Goal: Find specific page/section: Find specific page/section

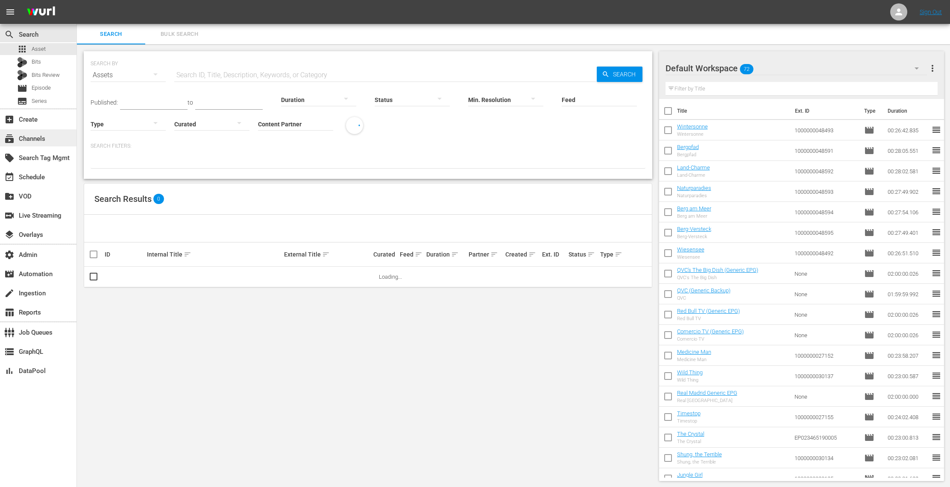
click at [42, 134] on div "subscriptions Channels" at bounding box center [24, 138] width 48 height 8
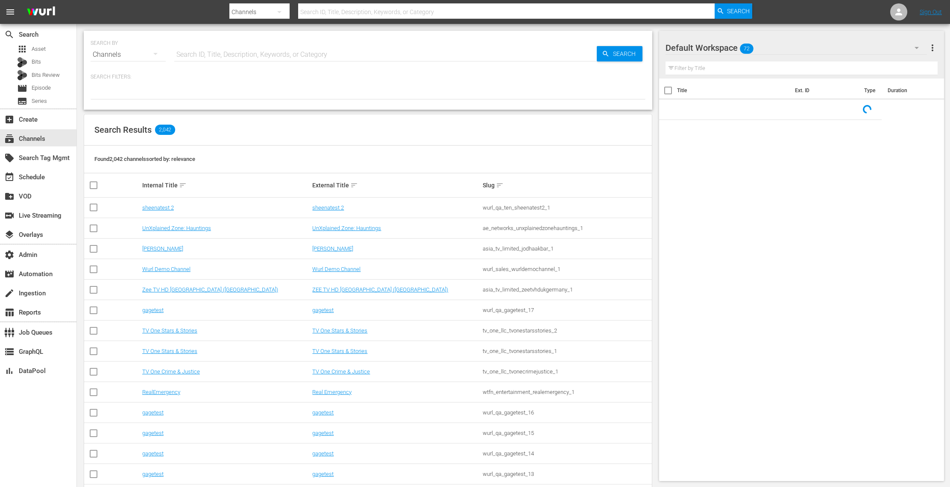
click at [230, 44] on input "text" at bounding box center [385, 54] width 422 height 20
paste input "ae_networks_60daysininternational_1"
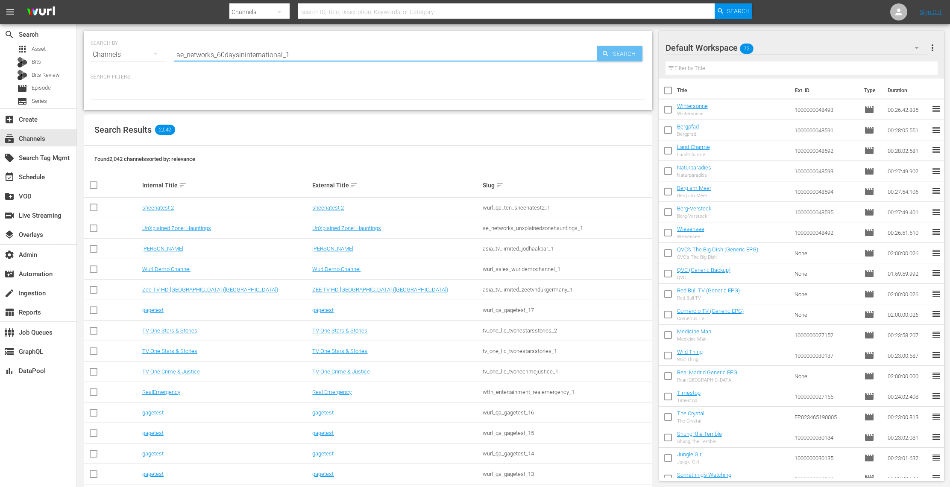
type input "ae_networks_60daysininternational_1"
click at [617, 54] on span "Search" at bounding box center [625, 53] width 33 height 15
type input "ae_networks_60daysininternational_1"
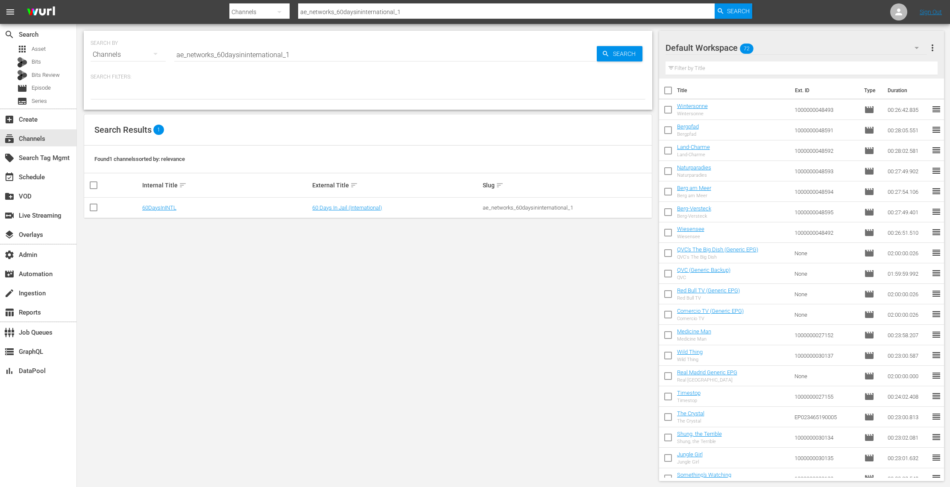
click at [359, 211] on td "60 Days In Jail (International)" at bounding box center [396, 208] width 170 height 20
click at [355, 210] on link "60 Days In Jail (International)" at bounding box center [347, 208] width 70 height 6
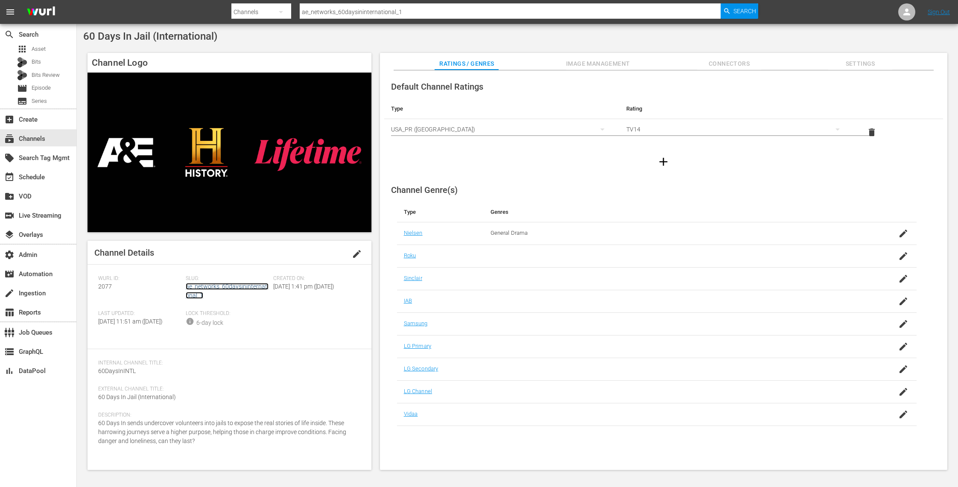
click at [227, 286] on link "ae_networks_60daysininternational_1" at bounding box center [227, 291] width 83 height 16
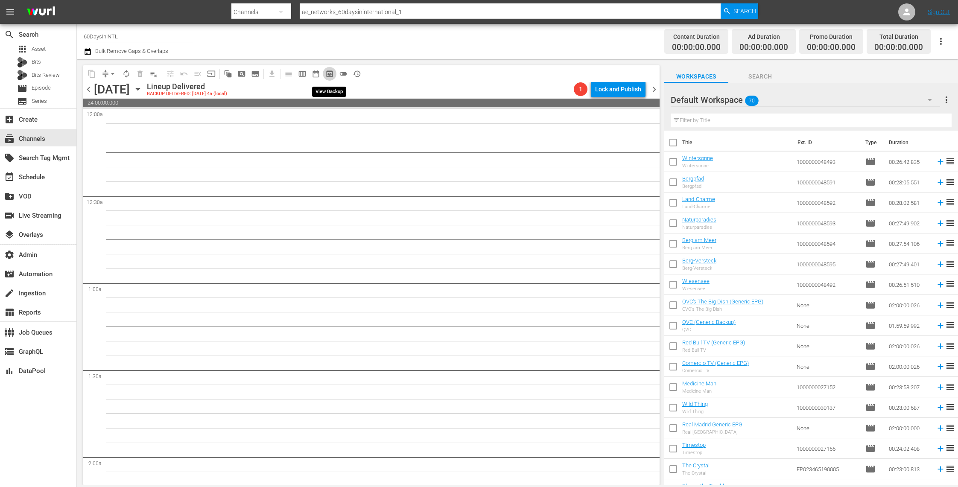
click at [330, 76] on span "preview_outlined" at bounding box center [329, 74] width 9 height 9
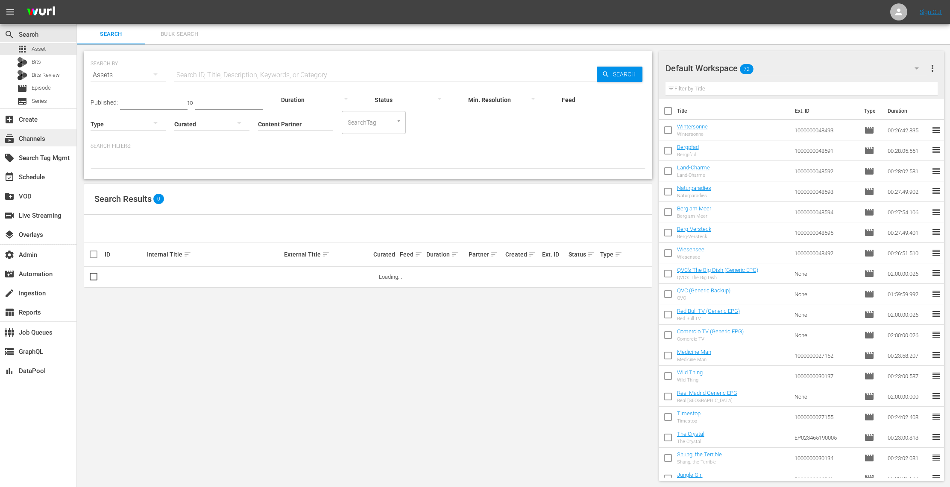
click at [47, 140] on div "subscriptions Channels" at bounding box center [24, 138] width 48 height 8
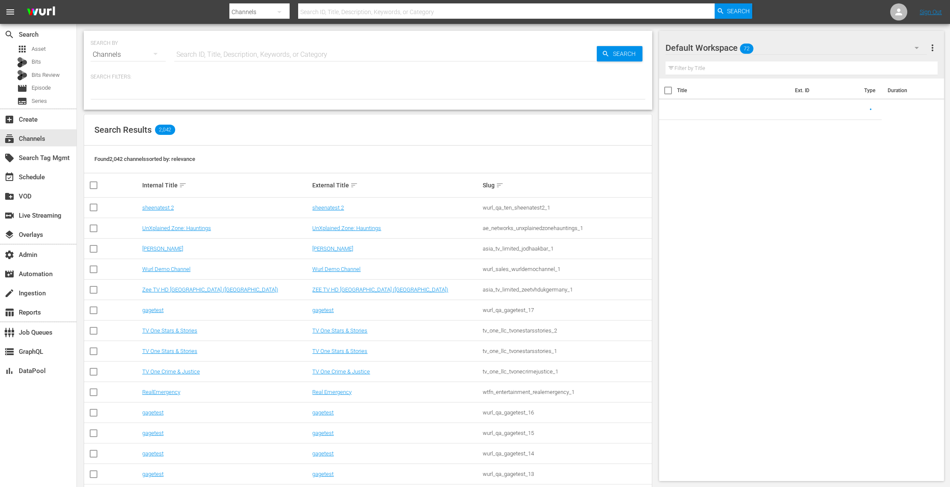
click at [213, 47] on input "text" at bounding box center [385, 54] width 422 height 20
paste input "wtfn_entertainment_realemergency_1"
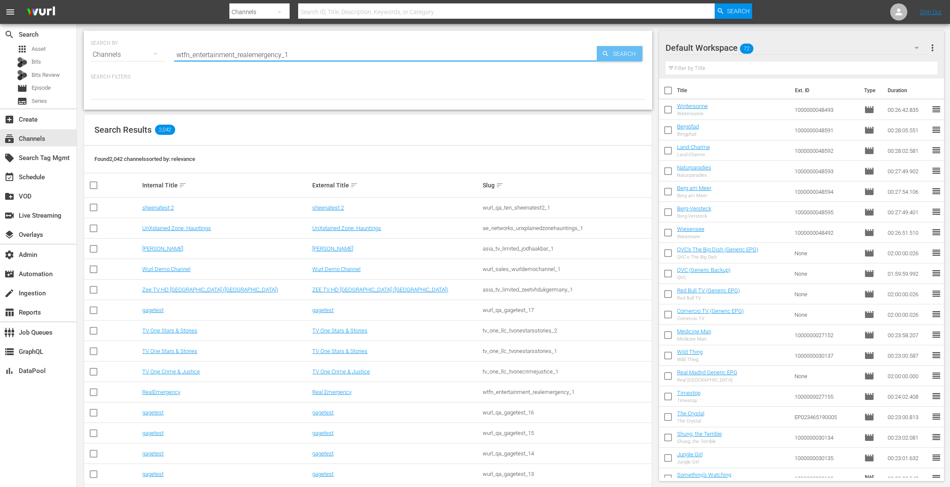
type input "wtfn_entertainment_realemergency_1"
click at [631, 58] on span "Search" at bounding box center [625, 53] width 33 height 15
type input "wtfn_entertainment_realemergency_1"
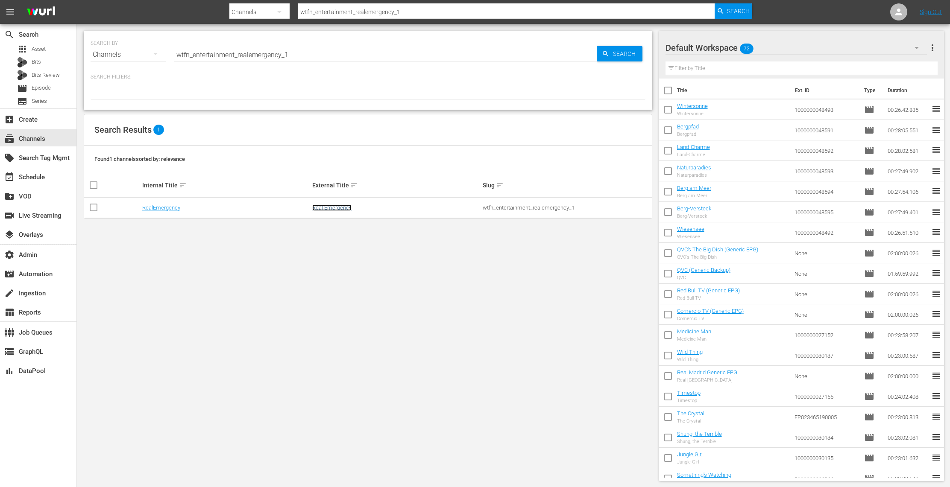
click at [327, 209] on link "Real Emergency" at bounding box center [331, 208] width 39 height 6
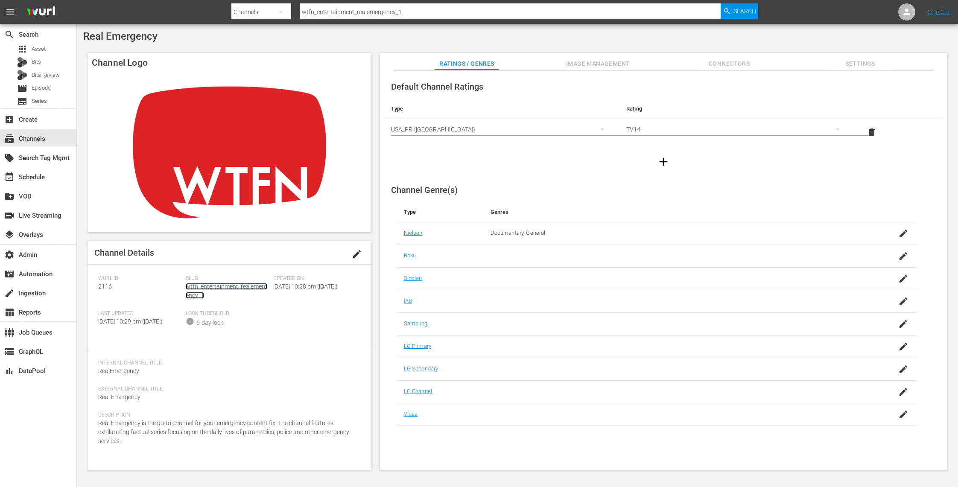
click at [242, 289] on link "wtfn_entertainment_realemergency_1" at bounding box center [227, 291] width 82 height 16
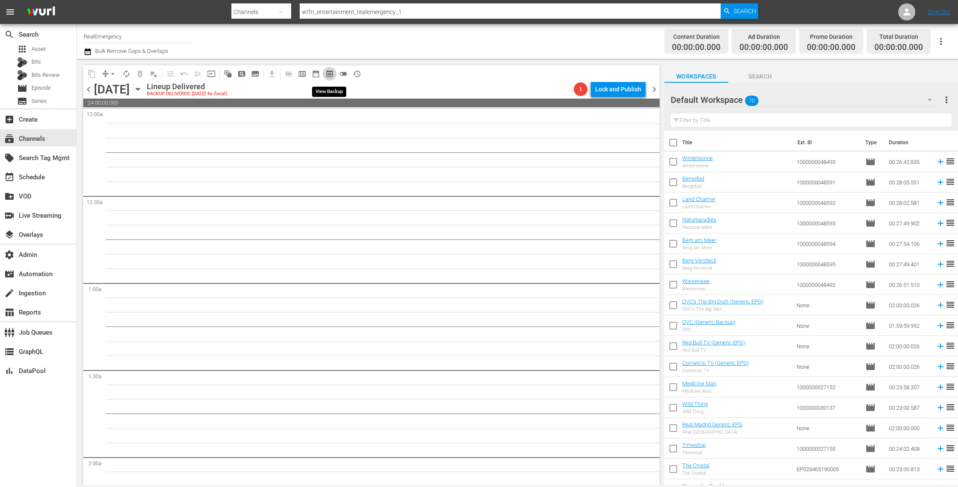
click at [332, 76] on span "preview_outlined" at bounding box center [329, 74] width 9 height 9
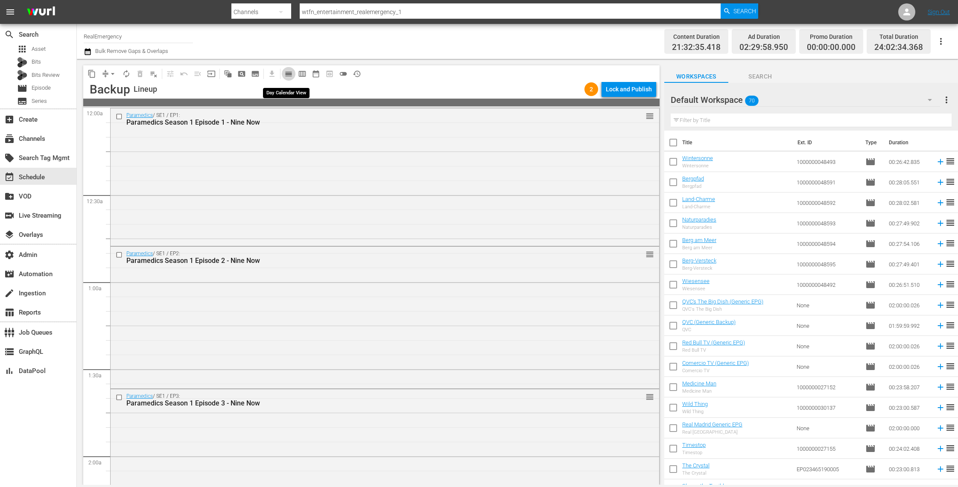
click at [289, 78] on button "calendar_view_day_outlined" at bounding box center [289, 74] width 14 height 14
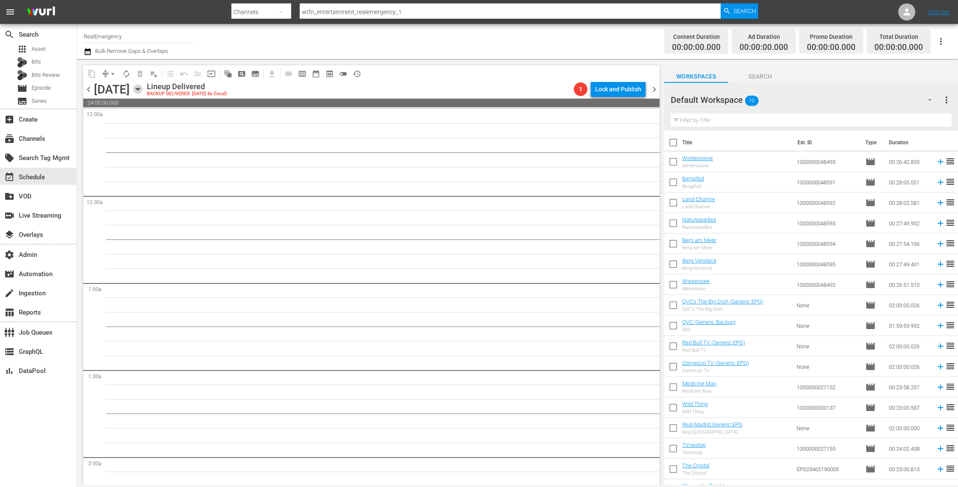
click at [140, 89] on icon "button" at bounding box center [138, 89] width 4 height 2
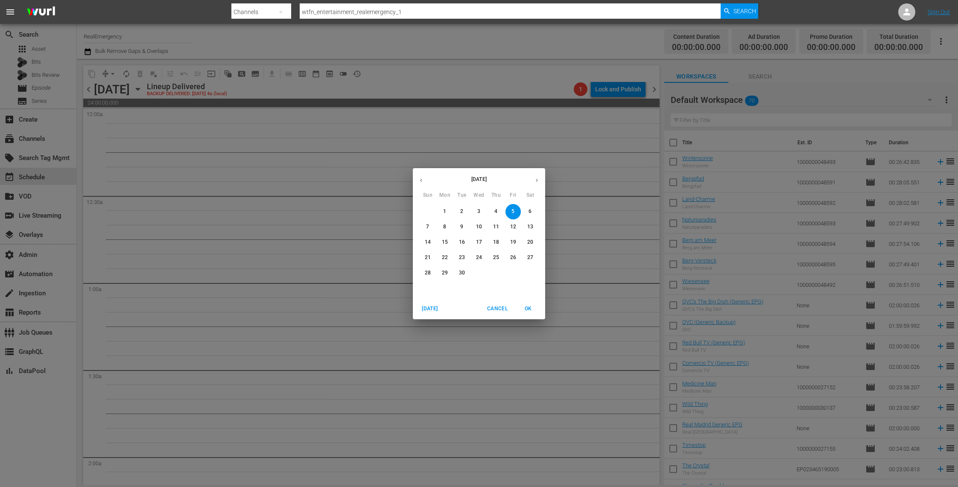
click at [420, 178] on icon "button" at bounding box center [421, 180] width 6 height 6
click at [455, 240] on span "12" at bounding box center [461, 242] width 15 height 7
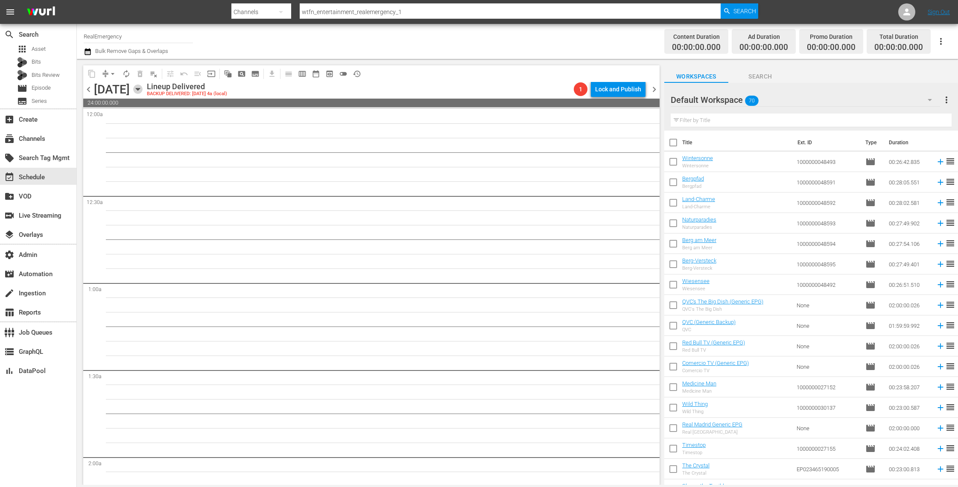
click at [143, 92] on icon "button" at bounding box center [137, 89] width 9 height 9
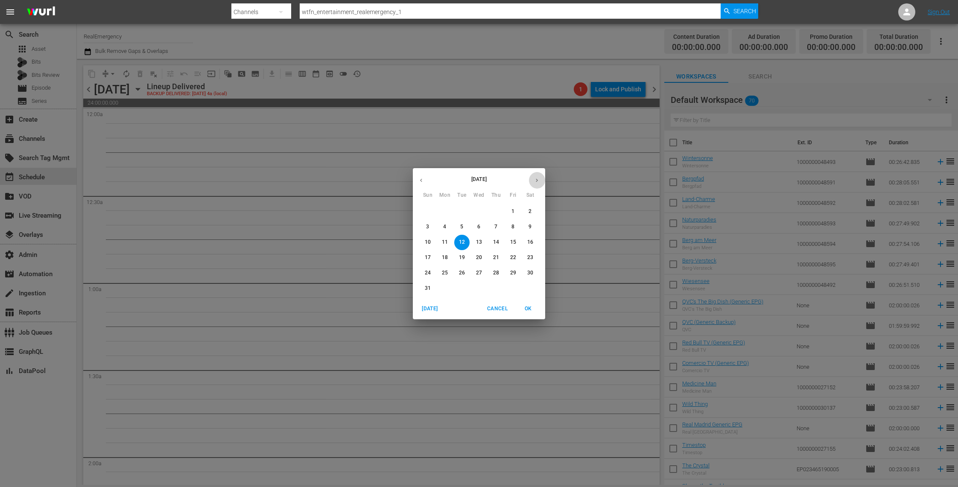
click at [538, 179] on icon "button" at bounding box center [537, 180] width 6 height 6
click at [517, 208] on span "5" at bounding box center [512, 211] width 15 height 7
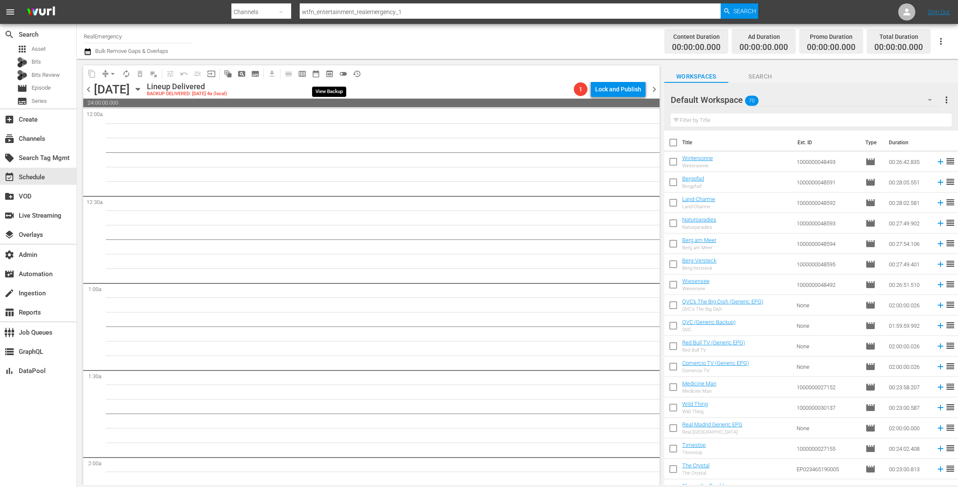
click at [328, 73] on span "preview_outlined" at bounding box center [329, 74] width 9 height 9
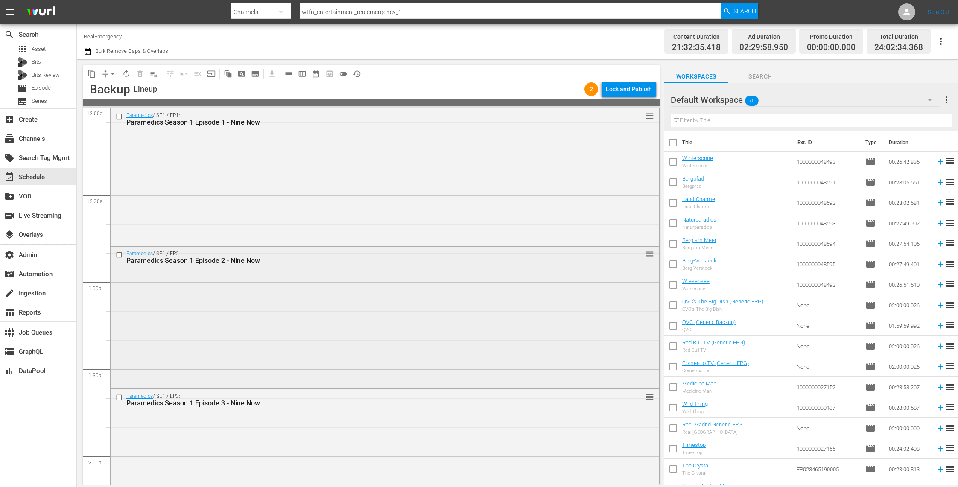
click at [295, 287] on div "Paramedics / SE1 / EP2: Paramedics Season 1 Episode 2 - Nine Now reorder" at bounding box center [385, 317] width 549 height 140
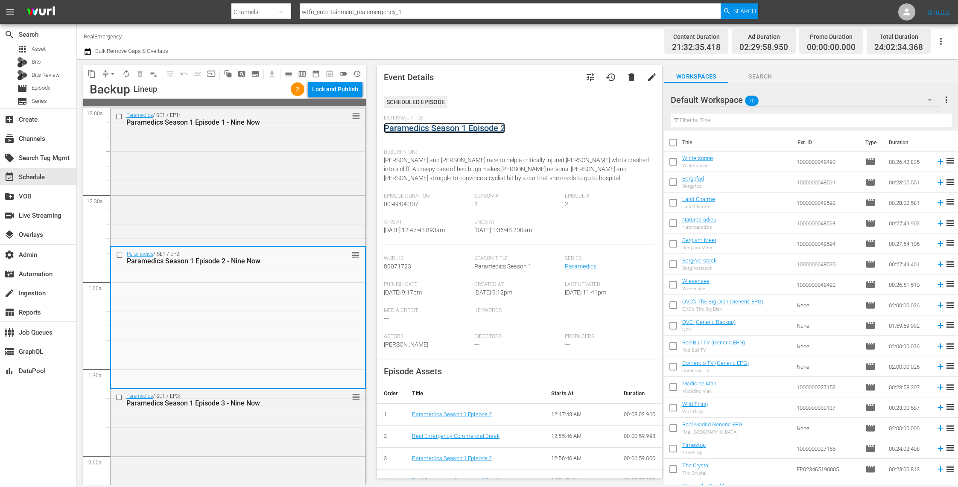
click at [460, 129] on link "Paramedics Season 1 Episode 2" at bounding box center [444, 128] width 121 height 10
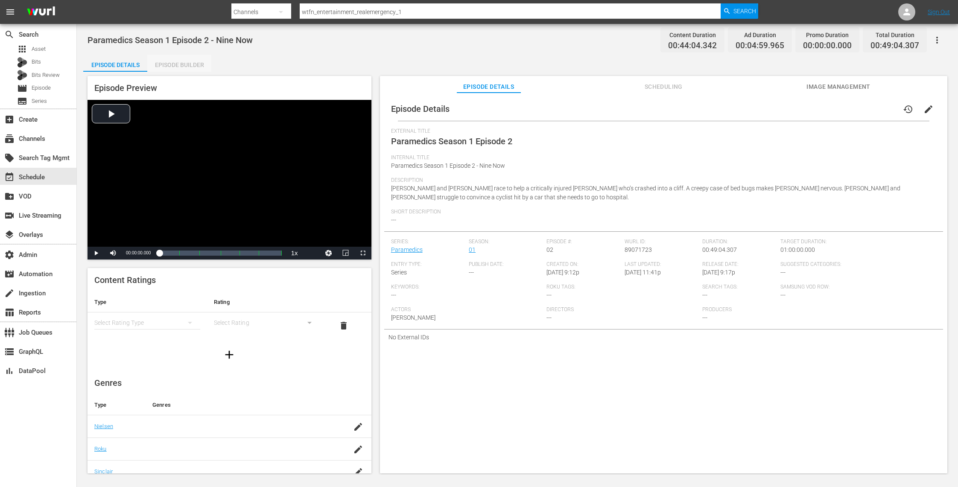
click at [190, 66] on div "Episode Builder" at bounding box center [179, 65] width 64 height 20
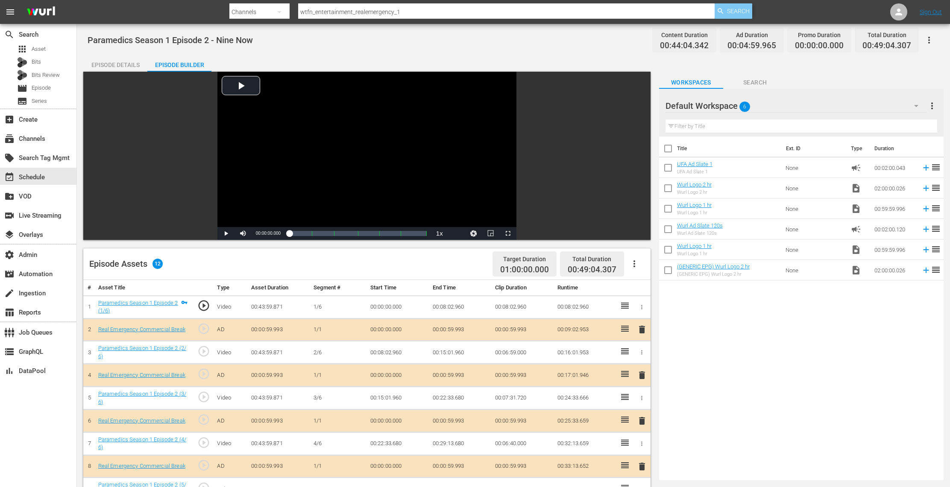
click at [732, 13] on span "Search" at bounding box center [738, 10] width 23 height 15
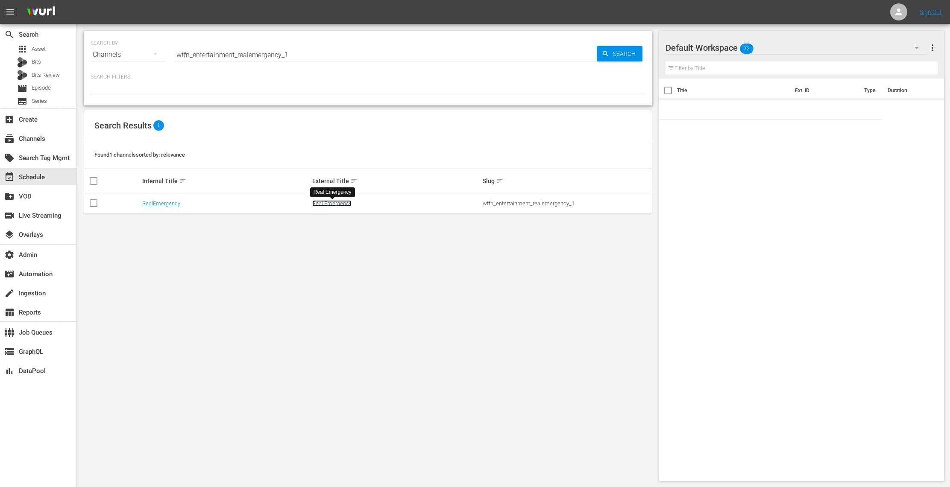
click at [339, 204] on link "Real Emergency" at bounding box center [331, 203] width 39 height 6
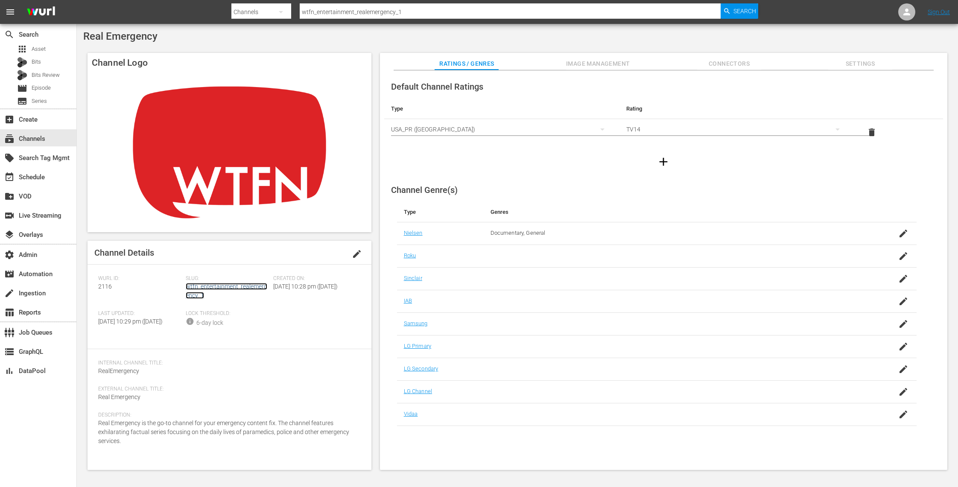
click at [227, 286] on link "wtfn_entertainment_realemergency_1" at bounding box center [227, 291] width 82 height 16
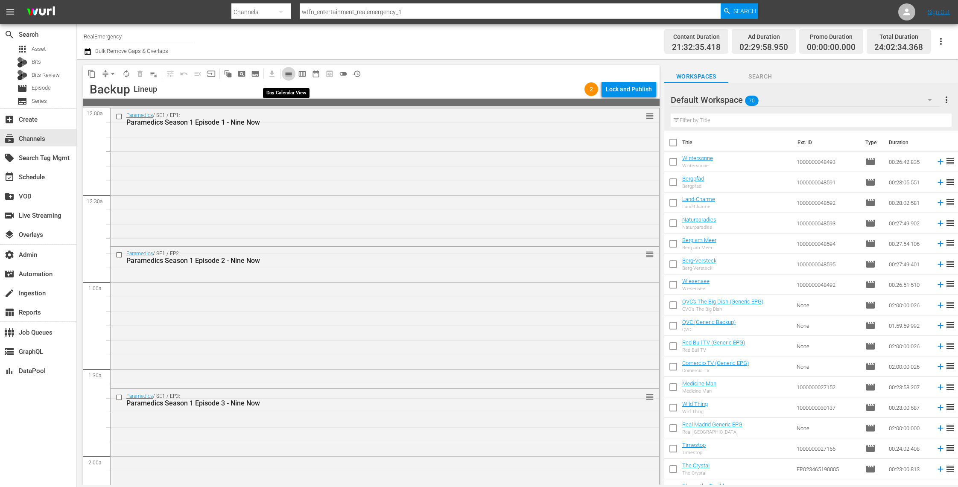
click at [292, 74] on span "calendar_view_day_outlined" at bounding box center [288, 74] width 9 height 9
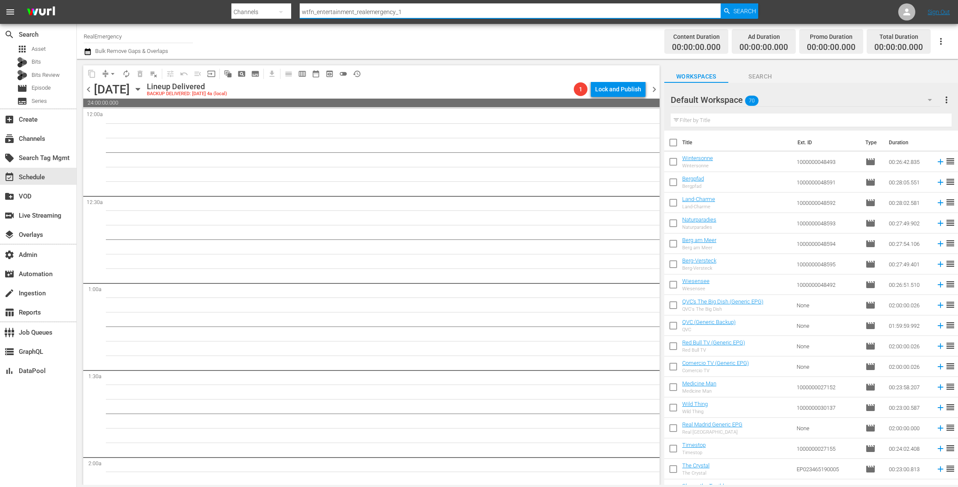
drag, startPoint x: 410, startPoint y: 10, endPoint x: 265, endPoint y: 10, distance: 145.6
click at [265, 10] on div "Search By Channels Search ID, Title, Description, Keywords, or Category wtfn_en…" at bounding box center [494, 12] width 527 height 20
paste input "srpdigital_xplorationstation"
type input "srpdigital_xplorationstation_1"
click at [742, 12] on span "Search" at bounding box center [744, 10] width 23 height 15
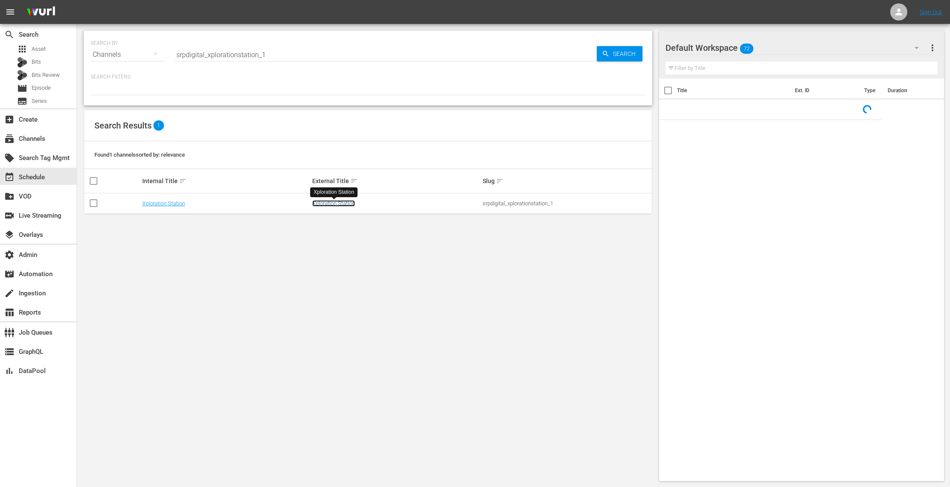
click at [347, 204] on link "Xploration Station" at bounding box center [333, 203] width 43 height 6
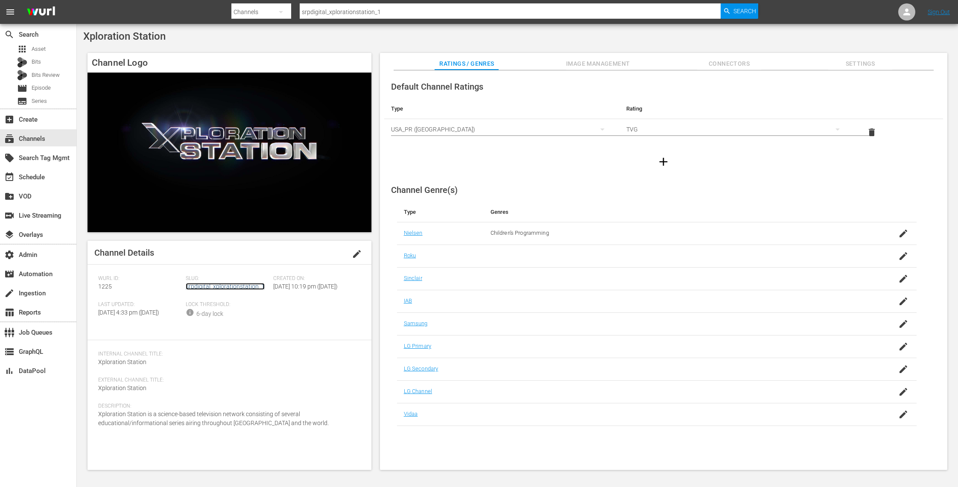
click at [242, 283] on link "srpdigital_xplorationstation_1" at bounding box center [225, 286] width 79 height 7
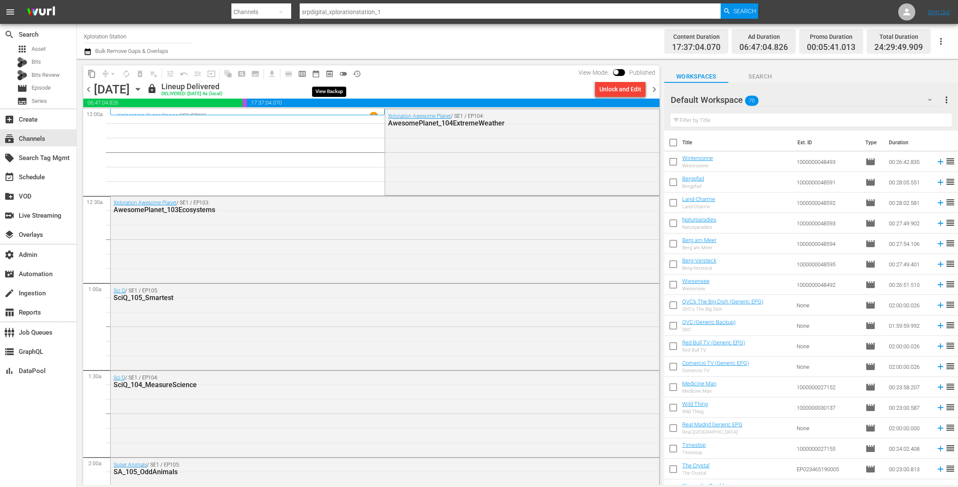
click at [328, 71] on span "preview_outlined" at bounding box center [329, 74] width 9 height 9
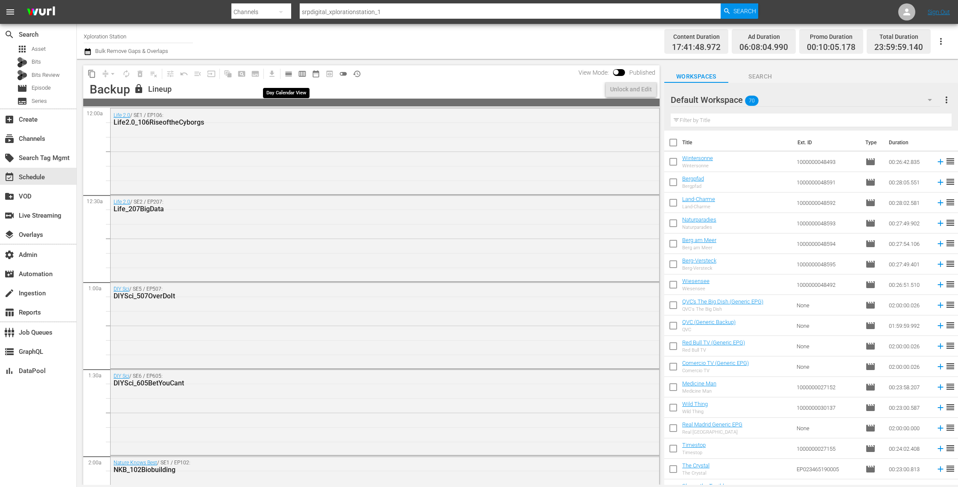
click at [291, 72] on span "calendar_view_day_outlined" at bounding box center [288, 74] width 9 height 9
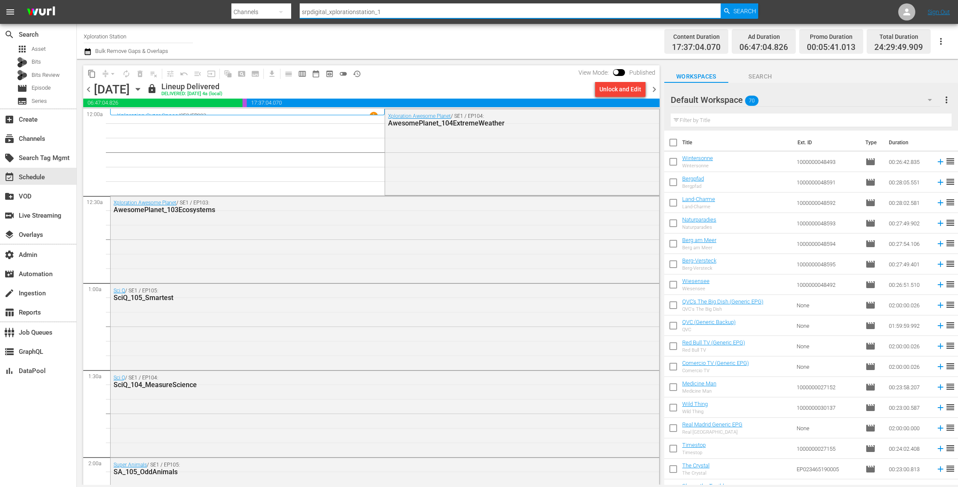
drag, startPoint x: 368, startPoint y: 10, endPoint x: 252, endPoint y: 9, distance: 115.7
click at [252, 9] on div "Search By Channels Search ID, Title, Description, Keywords, or Category srpdigi…" at bounding box center [494, 12] width 527 height 20
paste input "_digital_greatestsportslegendslaughs"
type input "srp_digital_greatestsportslegendslaughs_1"
click at [747, 9] on span "Search" at bounding box center [744, 10] width 23 height 15
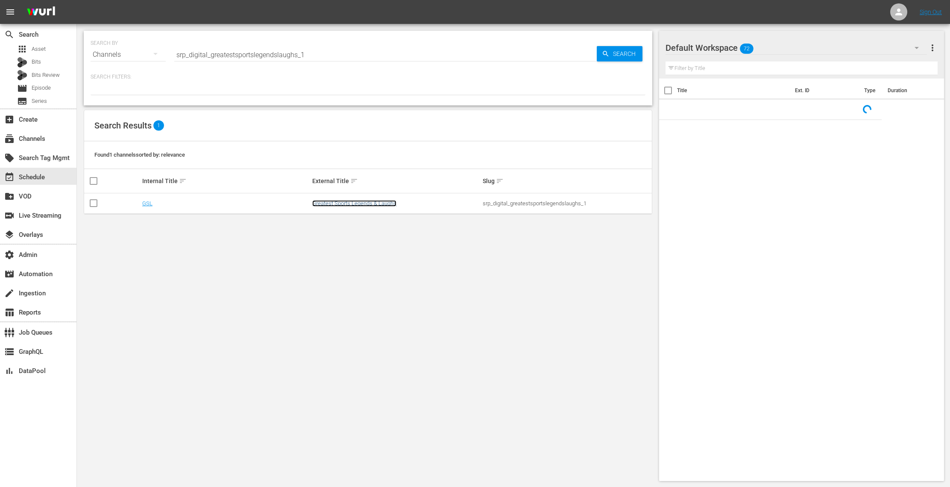
click at [366, 205] on link "Greatest Sports Legends & Laughs" at bounding box center [354, 203] width 84 height 6
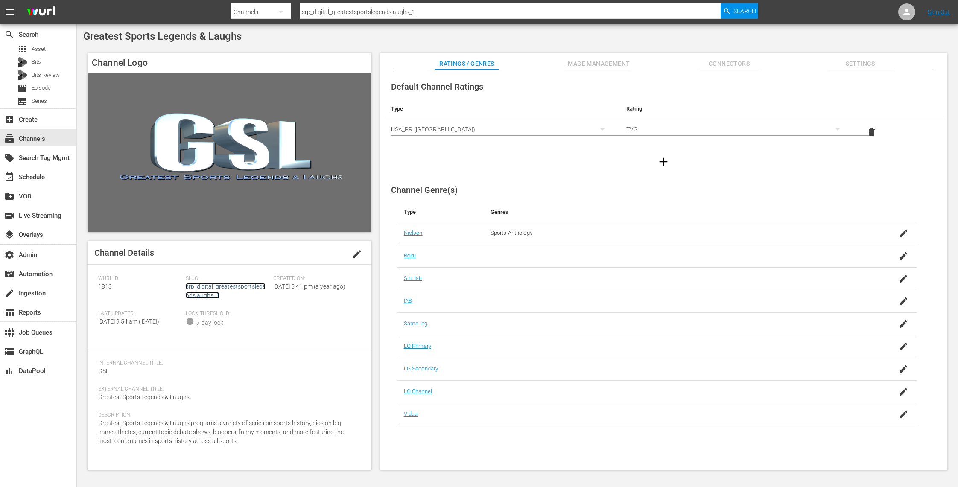
click at [246, 289] on link "srp_digital_greatestsportslegendslaughs_1" at bounding box center [226, 291] width 80 height 16
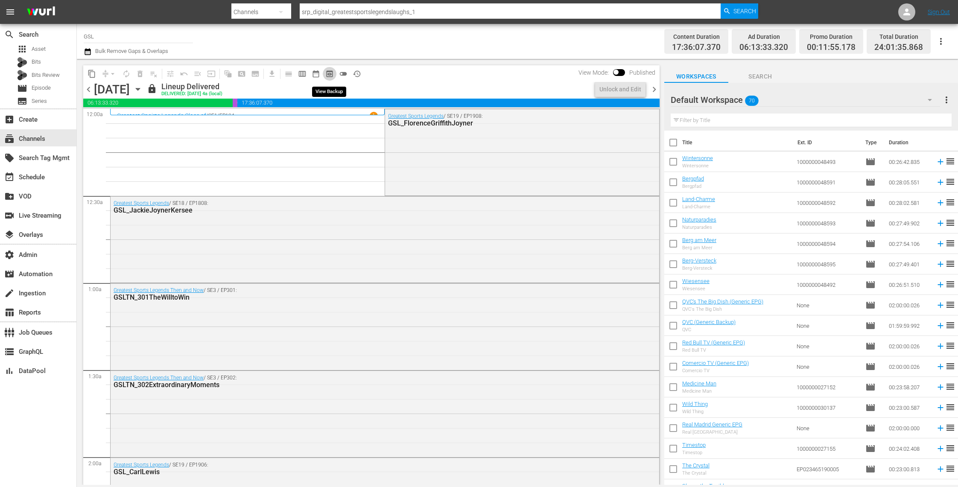
click at [332, 74] on span "preview_outlined" at bounding box center [329, 74] width 9 height 9
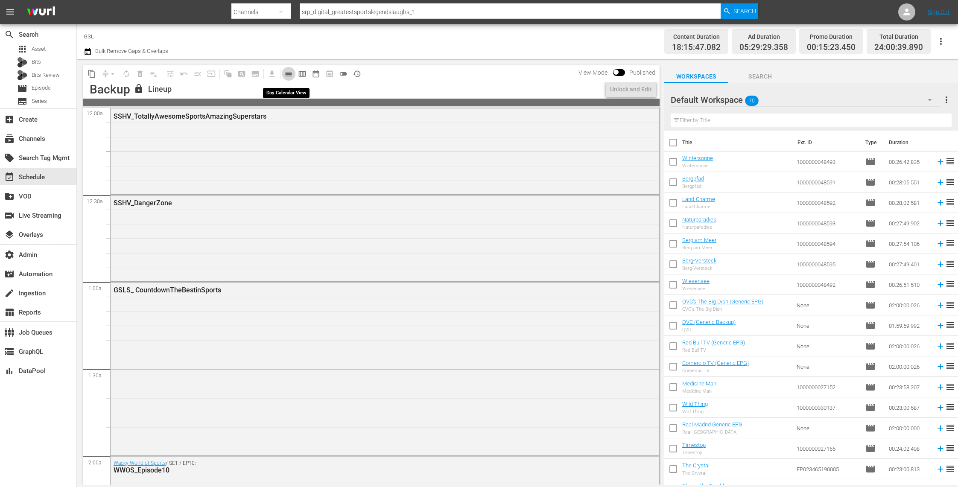
click at [291, 74] on span "calendar_view_day_outlined" at bounding box center [288, 74] width 9 height 9
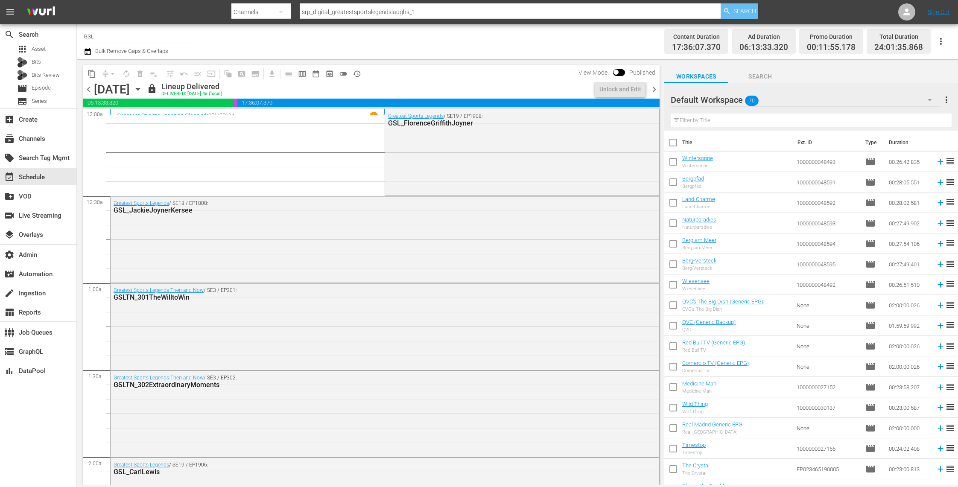
click at [750, 13] on span "Search" at bounding box center [744, 10] width 23 height 15
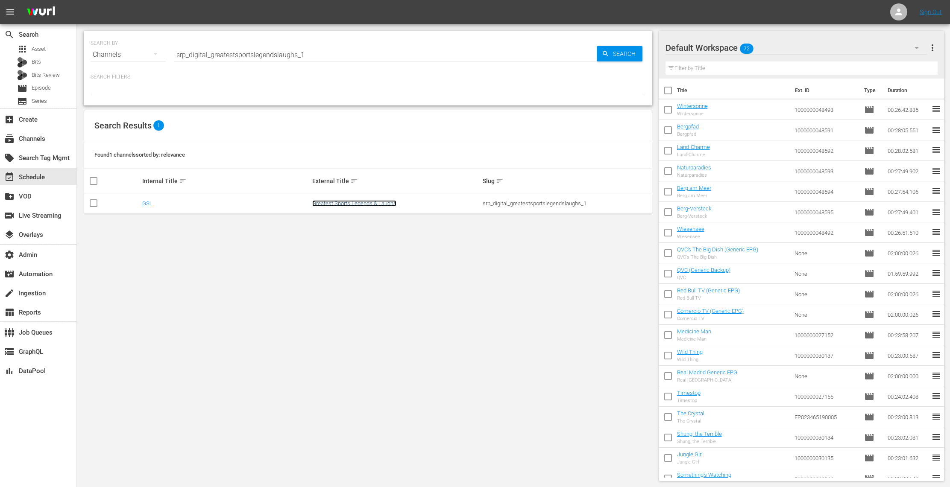
click at [345, 202] on link "Greatest Sports Legends & Laughs" at bounding box center [354, 203] width 84 height 6
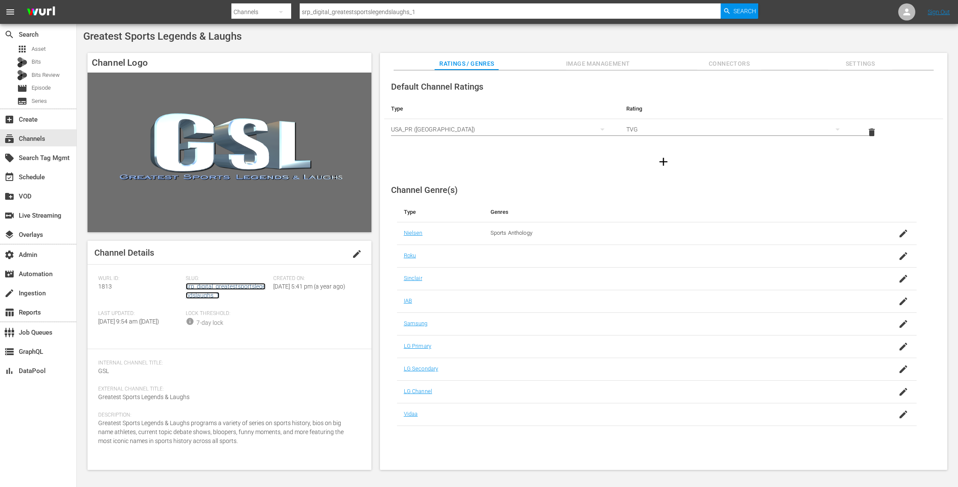
click at [250, 283] on link "srp_digital_greatestsportslegendslaughs_1" at bounding box center [226, 291] width 80 height 16
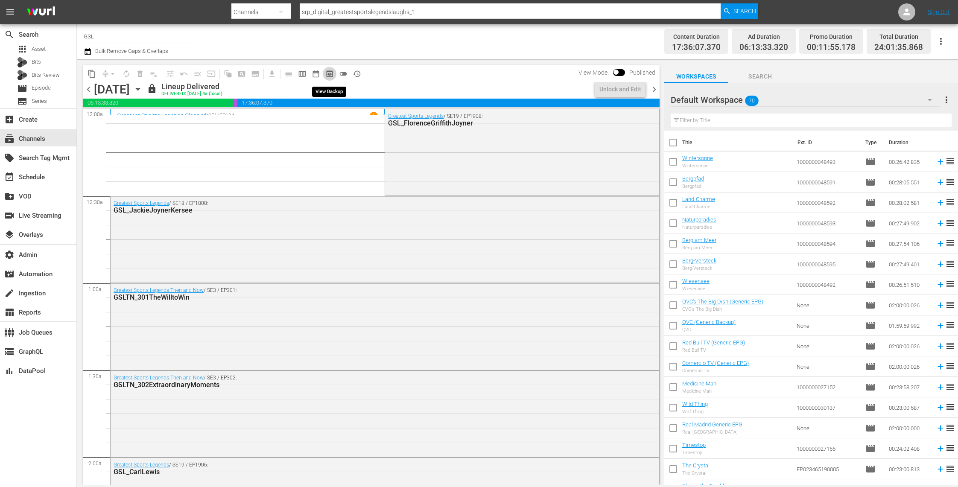
click at [330, 74] on span "preview_outlined" at bounding box center [329, 74] width 9 height 9
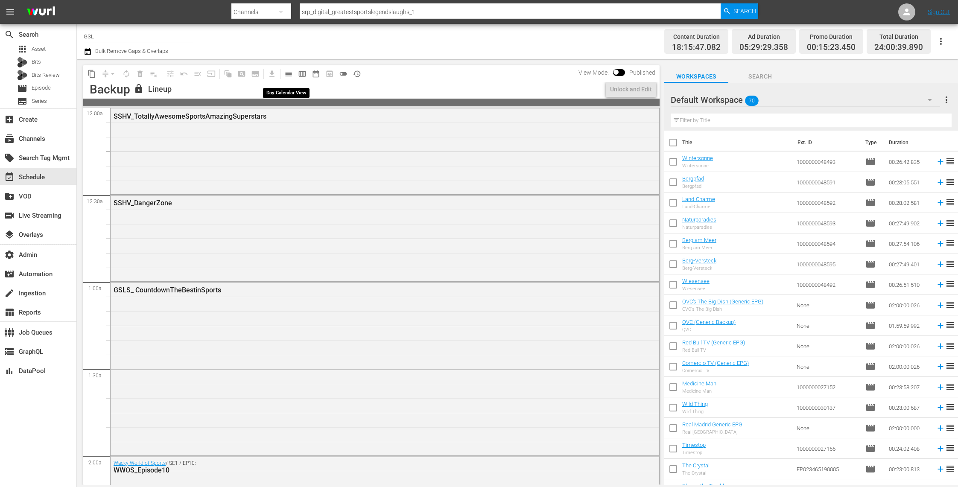
click at [288, 73] on span "calendar_view_day_outlined" at bounding box center [288, 74] width 9 height 9
